Goal: Register for event/course

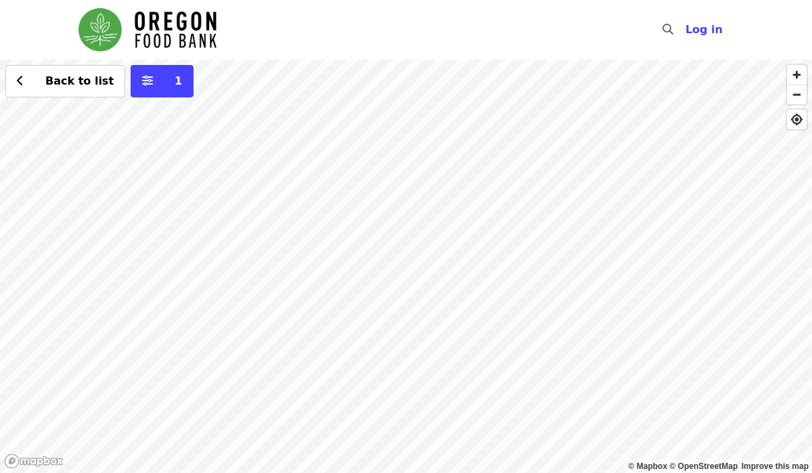
click at [230, 193] on div "Back to list 1" at bounding box center [406, 266] width 812 height 413
click at [256, 220] on span "See 2 actions at this location" at bounding box center [231, 214] width 177 height 13
click at [376, 210] on div "See 2 actions at this location Back to list 1" at bounding box center [406, 266] width 812 height 413
click at [763, 208] on div "Back to list 1" at bounding box center [406, 266] width 812 height 413
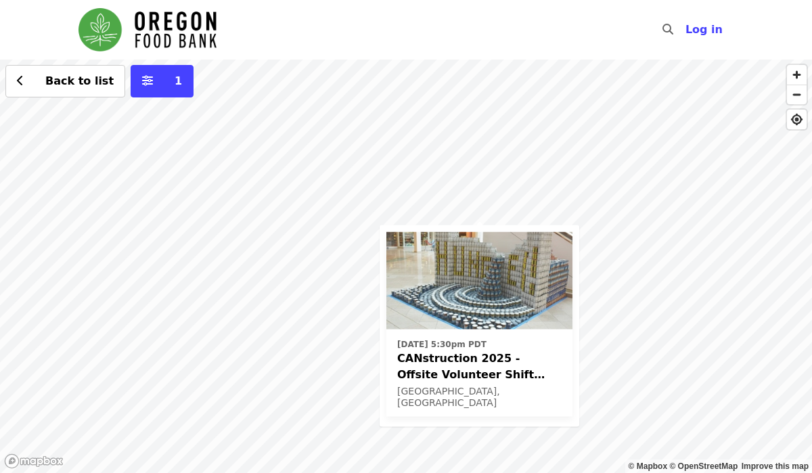
click at [265, 421] on div "[DATE] 5:30pm PDT CANstruction 2025 - Offsite Volunteer Shift (age [DEMOGRAPHIC…" at bounding box center [406, 266] width 812 height 413
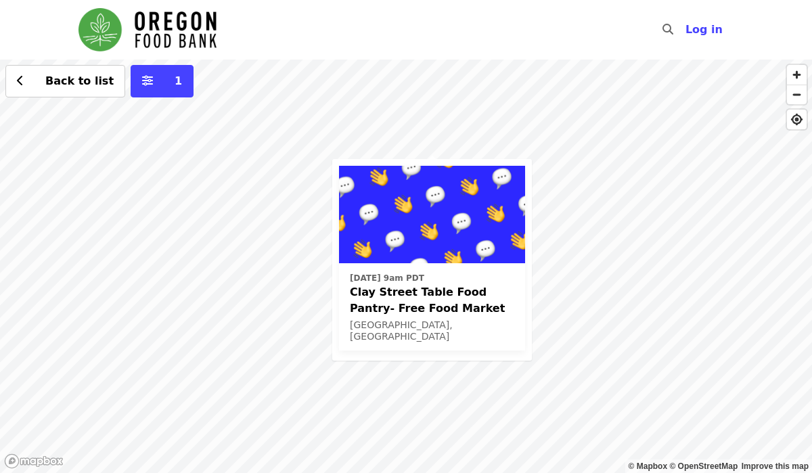
click at [644, 205] on div "[DATE] 9am PDT Clay Street Table Food Pantry- Free Food Market [GEOGRAPHIC_DATA…" at bounding box center [406, 266] width 812 height 413
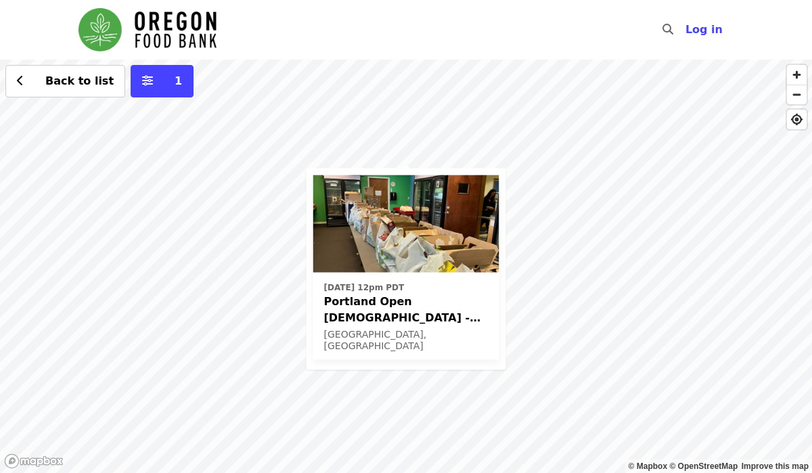
click at [616, 82] on div "[DATE] 12pm PDT Portland Open Bible - Partner Agency Support (16+) [GEOGRAPHIC_…" at bounding box center [406, 266] width 812 height 413
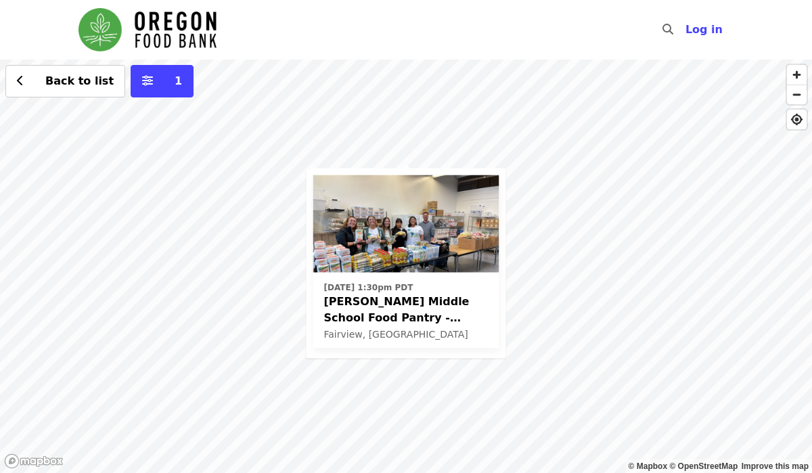
click at [197, 324] on div "[DATE] 1:30pm PDT [PERSON_NAME] Middle School Food Pantry - Partner Agency Supp…" at bounding box center [406, 266] width 812 height 413
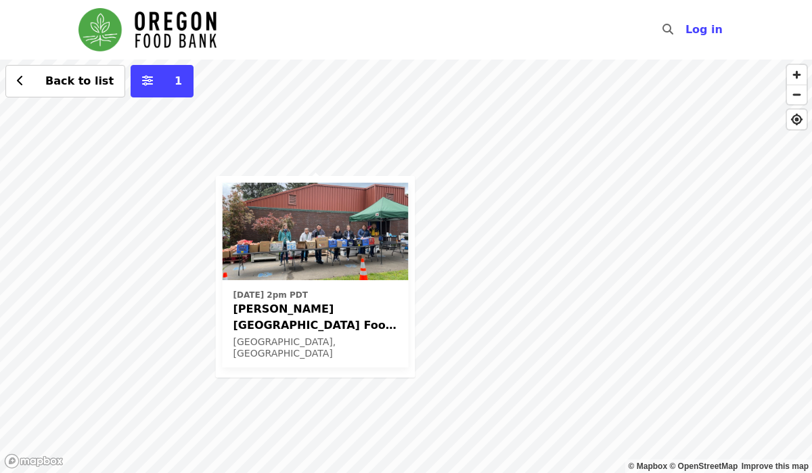
click at [191, 99] on div "[DATE] 2pm PDT [PERSON_NAME][GEOGRAPHIC_DATA] Food Pantry - Partner Agency Supp…" at bounding box center [406, 266] width 812 height 413
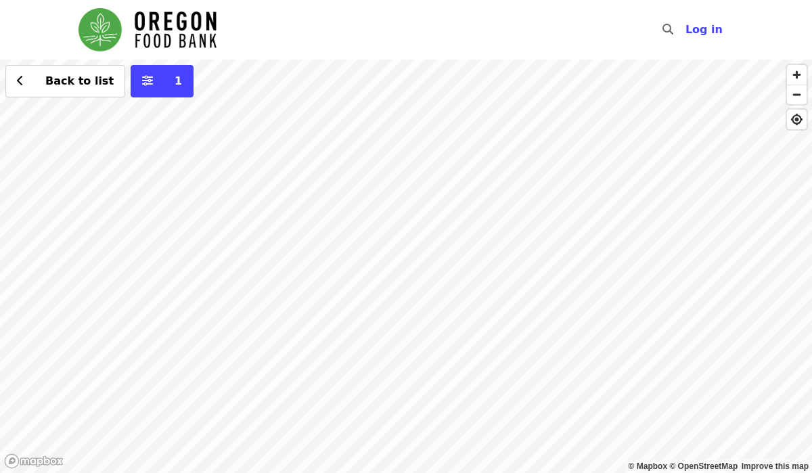
click at [279, 392] on div "Back to list 1" at bounding box center [406, 266] width 812 height 413
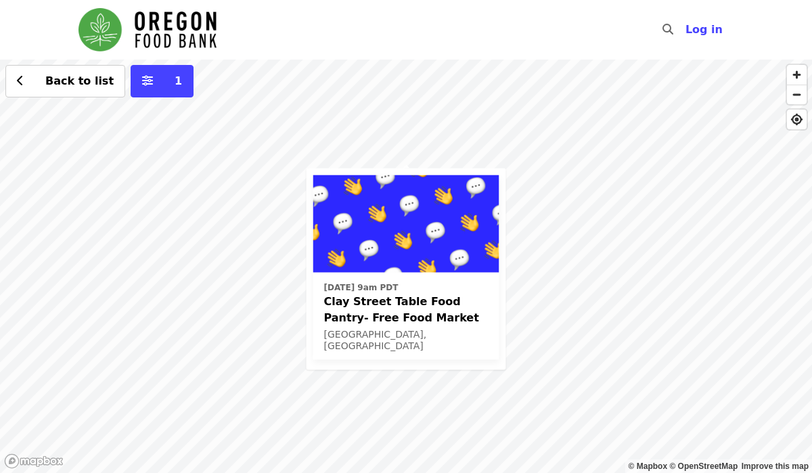
click at [429, 305] on span "Clay Street Table Food Pantry- Free Food Market" at bounding box center [406, 309] width 164 height 32
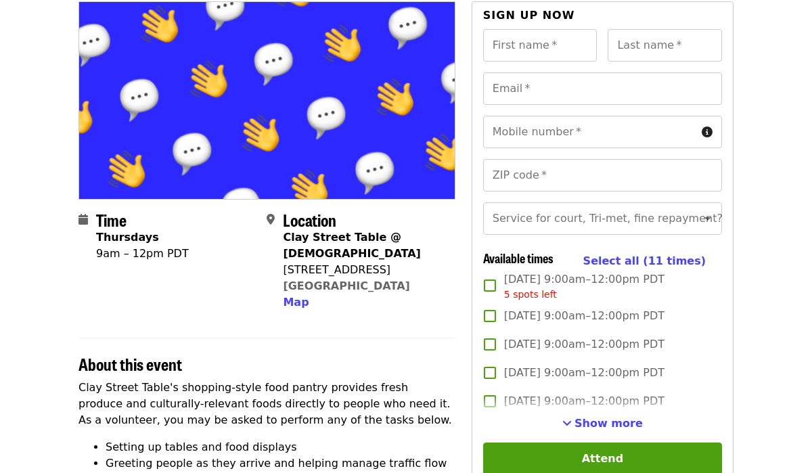
scroll to position [122, 0]
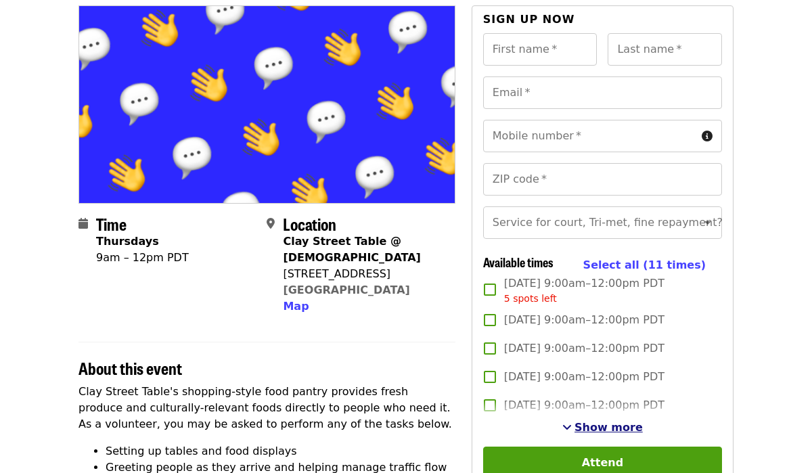
click at [593, 421] on span "Show more" at bounding box center [608, 427] width 68 height 13
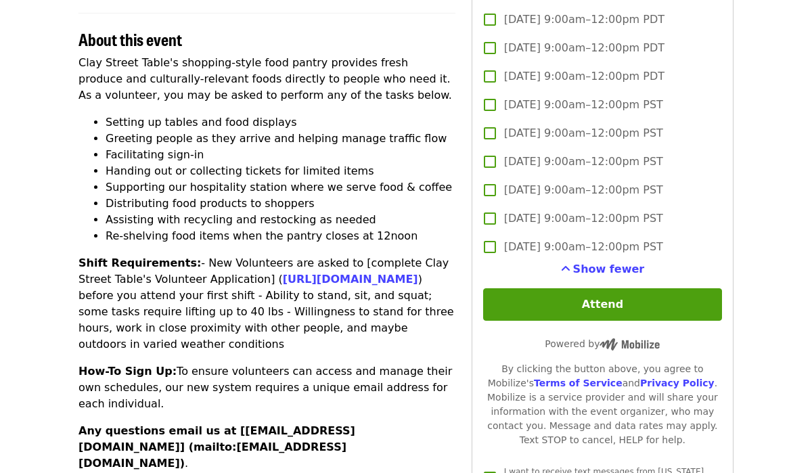
scroll to position [0, 0]
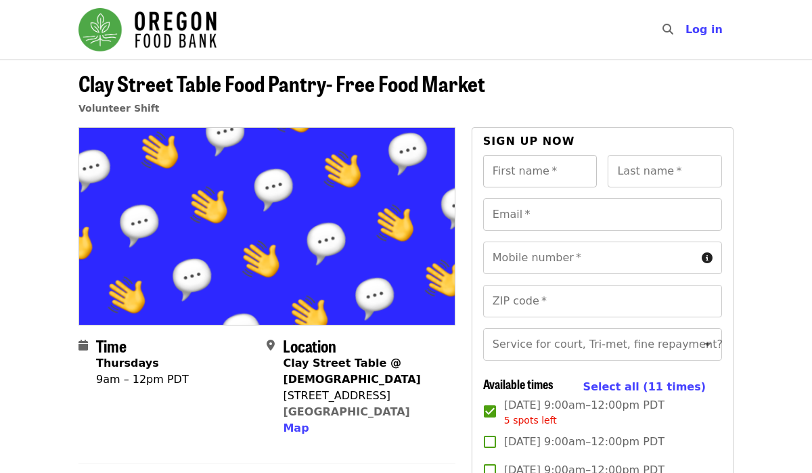
click at [516, 161] on div "First name   * First name *" at bounding box center [540, 171] width 114 height 32
type input "***"
click at [637, 164] on div "Last name   * Last name *" at bounding box center [664, 171] width 114 height 32
type input "******"
click at [618, 209] on input "Email   *" at bounding box center [602, 214] width 239 height 32
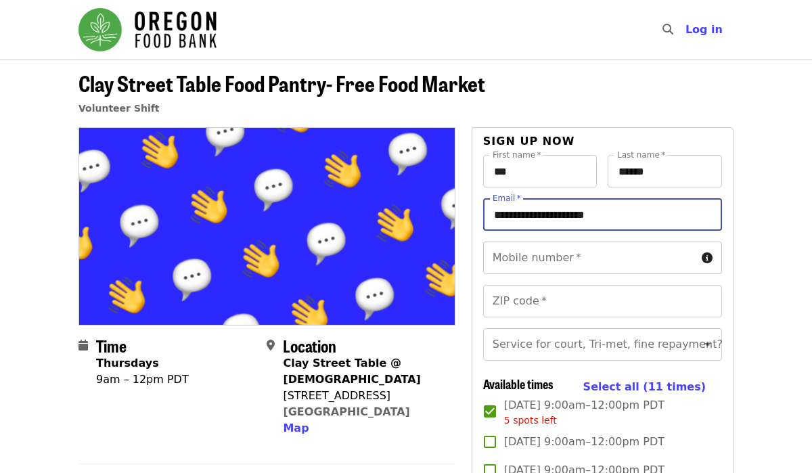
type input "**********"
click at [585, 250] on input "Mobile number   *" at bounding box center [589, 257] width 213 height 32
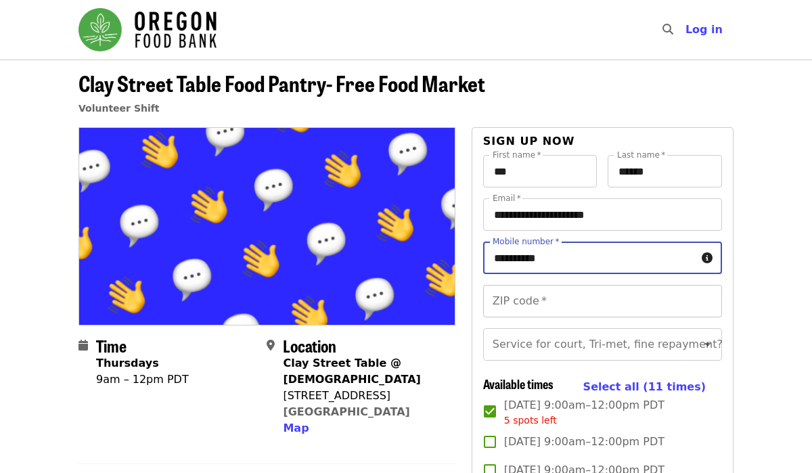
type input "**********"
click at [599, 296] on input "ZIP code   *" at bounding box center [602, 301] width 239 height 32
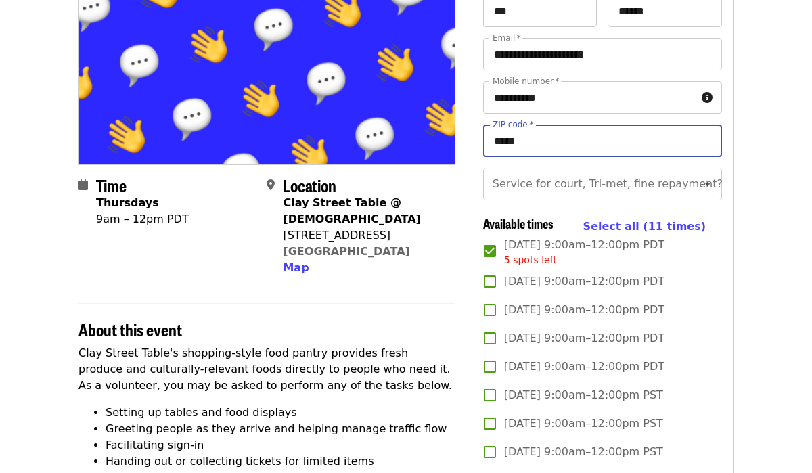
scroll to position [162, 0]
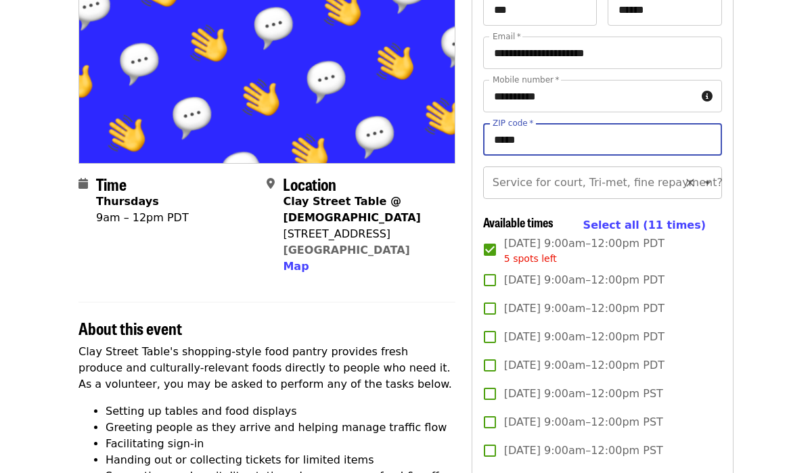
type input "*****"
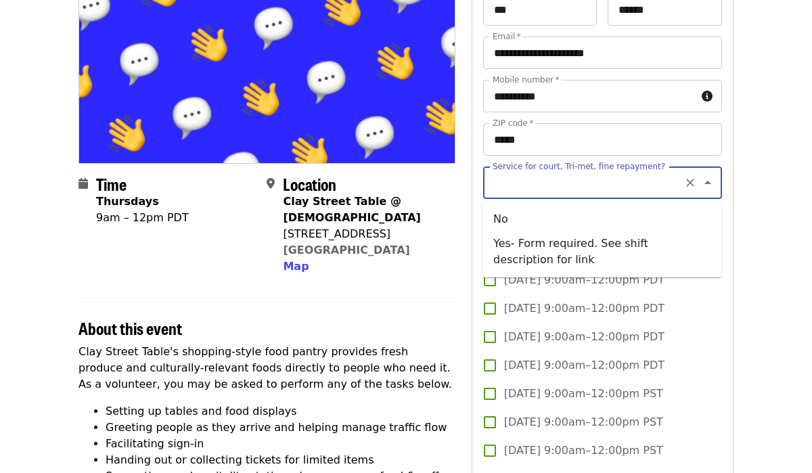
click at [665, 187] on input "Service for court, Tri-met, fine repayment?" at bounding box center [586, 183] width 184 height 26
click at [614, 221] on li "No" at bounding box center [601, 219] width 239 height 24
type input "**"
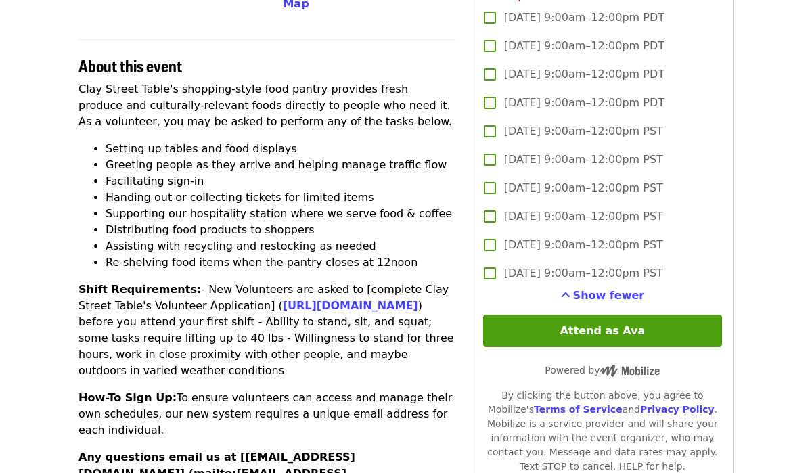
scroll to position [428, 0]
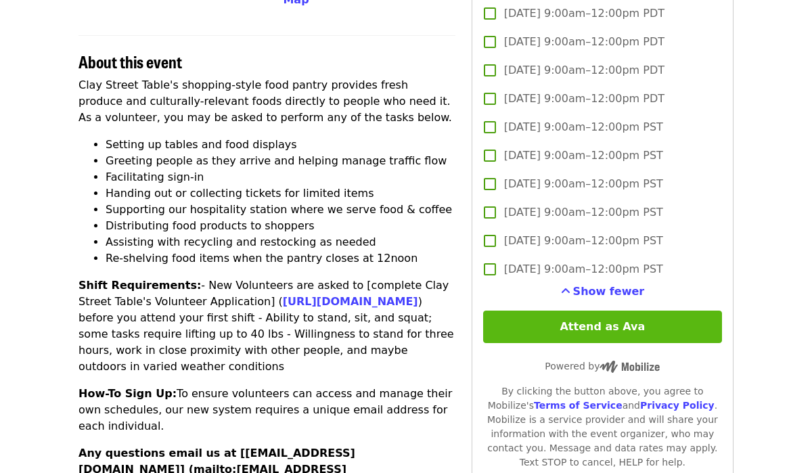
click at [586, 325] on button "Attend as Ava" at bounding box center [602, 326] width 239 height 32
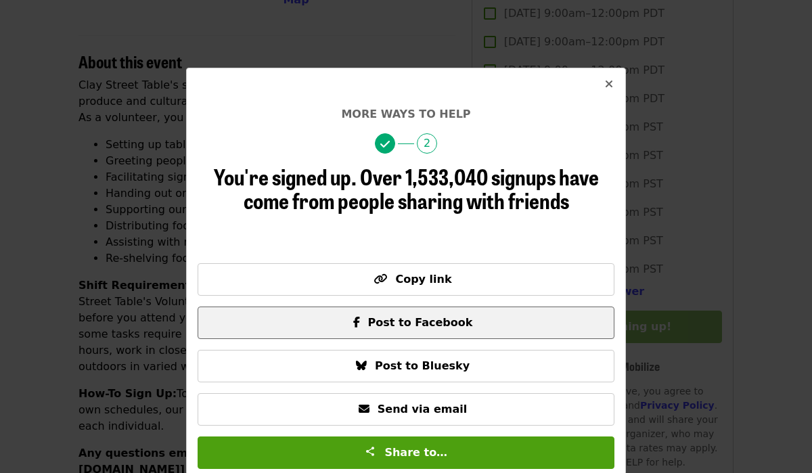
scroll to position [2, 0]
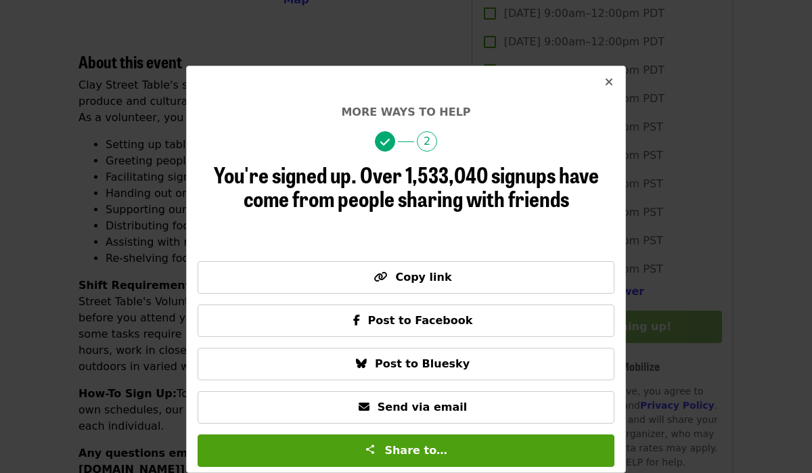
click at [605, 83] on icon "times icon" at bounding box center [609, 82] width 8 height 13
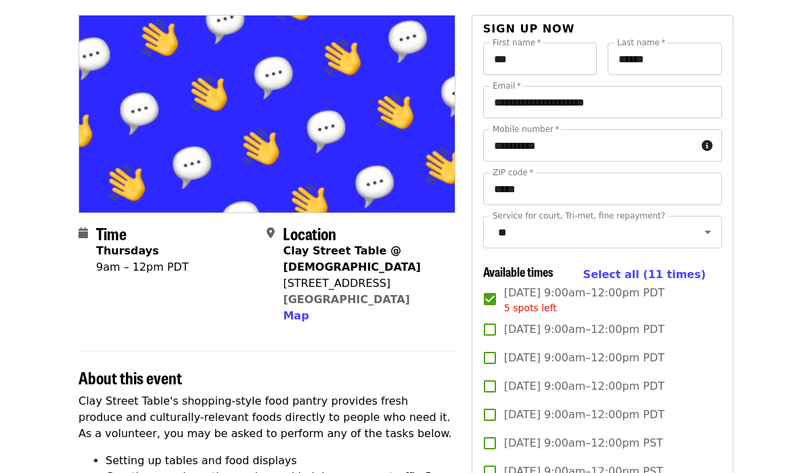
scroll to position [108, 0]
